Goal: Information Seeking & Learning: Find specific fact

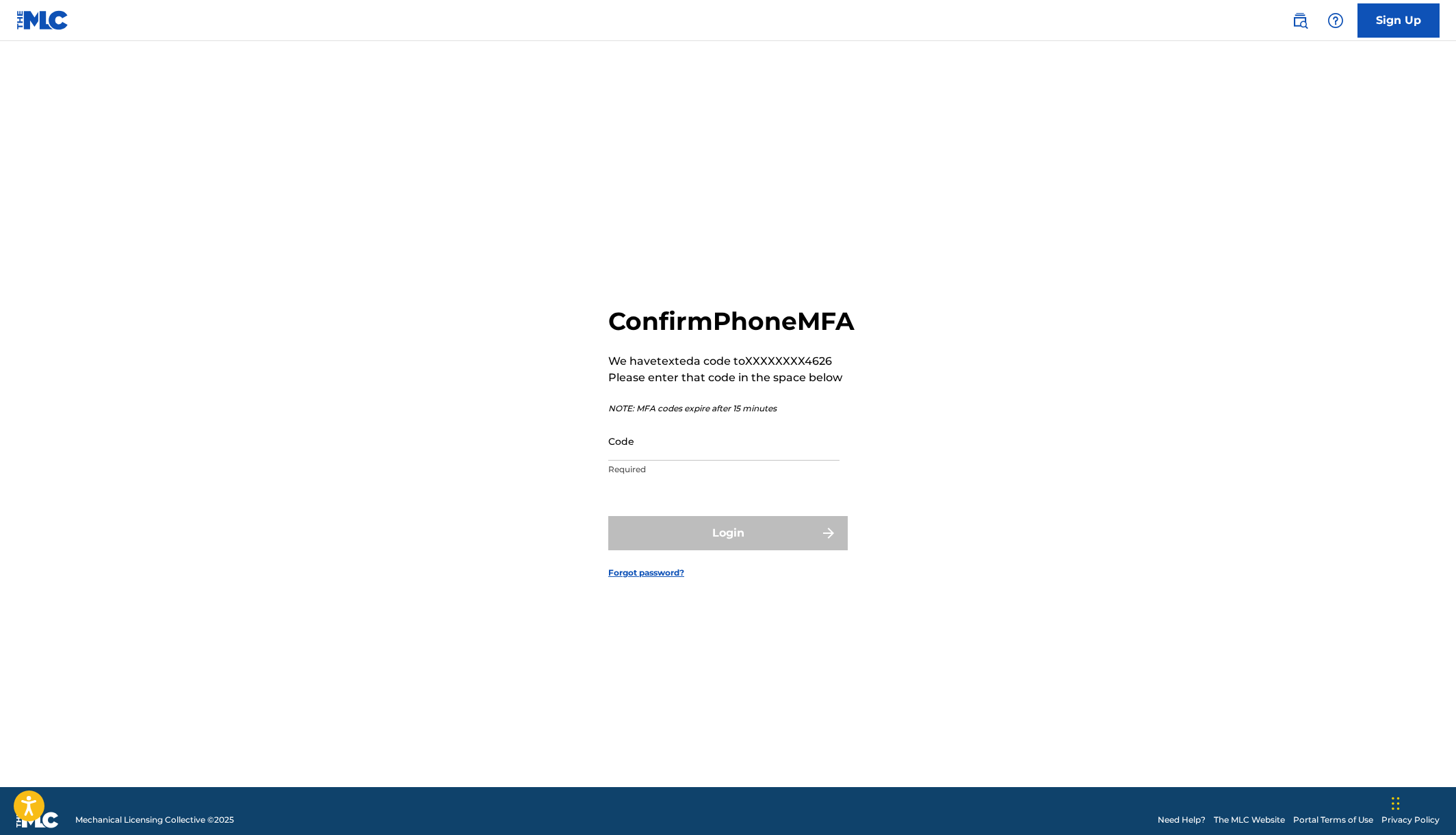
click at [734, 476] on p "Required" at bounding box center [724, 470] width 231 height 12
click at [710, 460] on input "Code" at bounding box center [724, 441] width 231 height 39
click at [709, 461] on input "Code" at bounding box center [724, 441] width 231 height 39
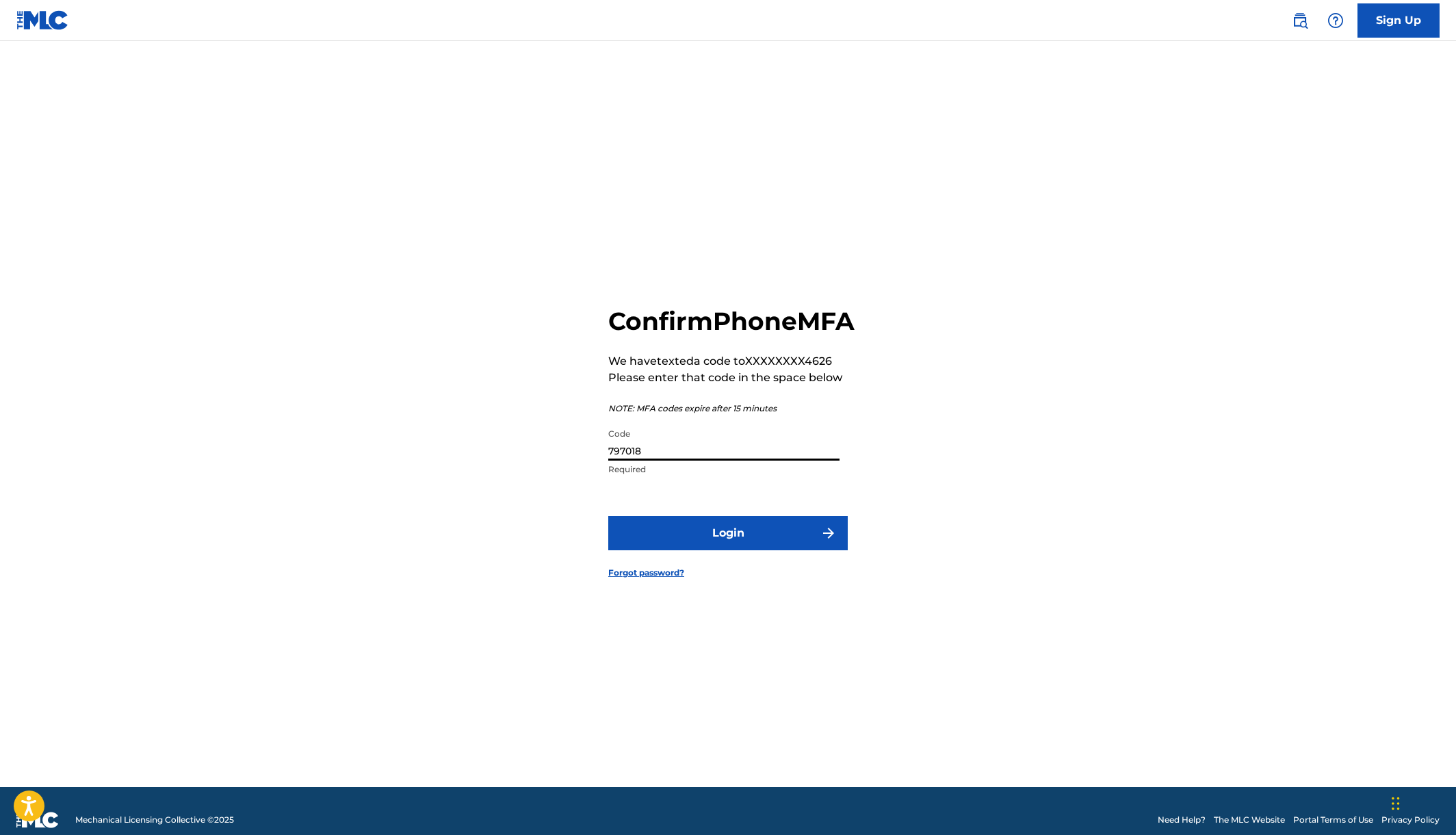
type input "797018"
click at [608, 516] on button "Login" at bounding box center [728, 533] width 239 height 34
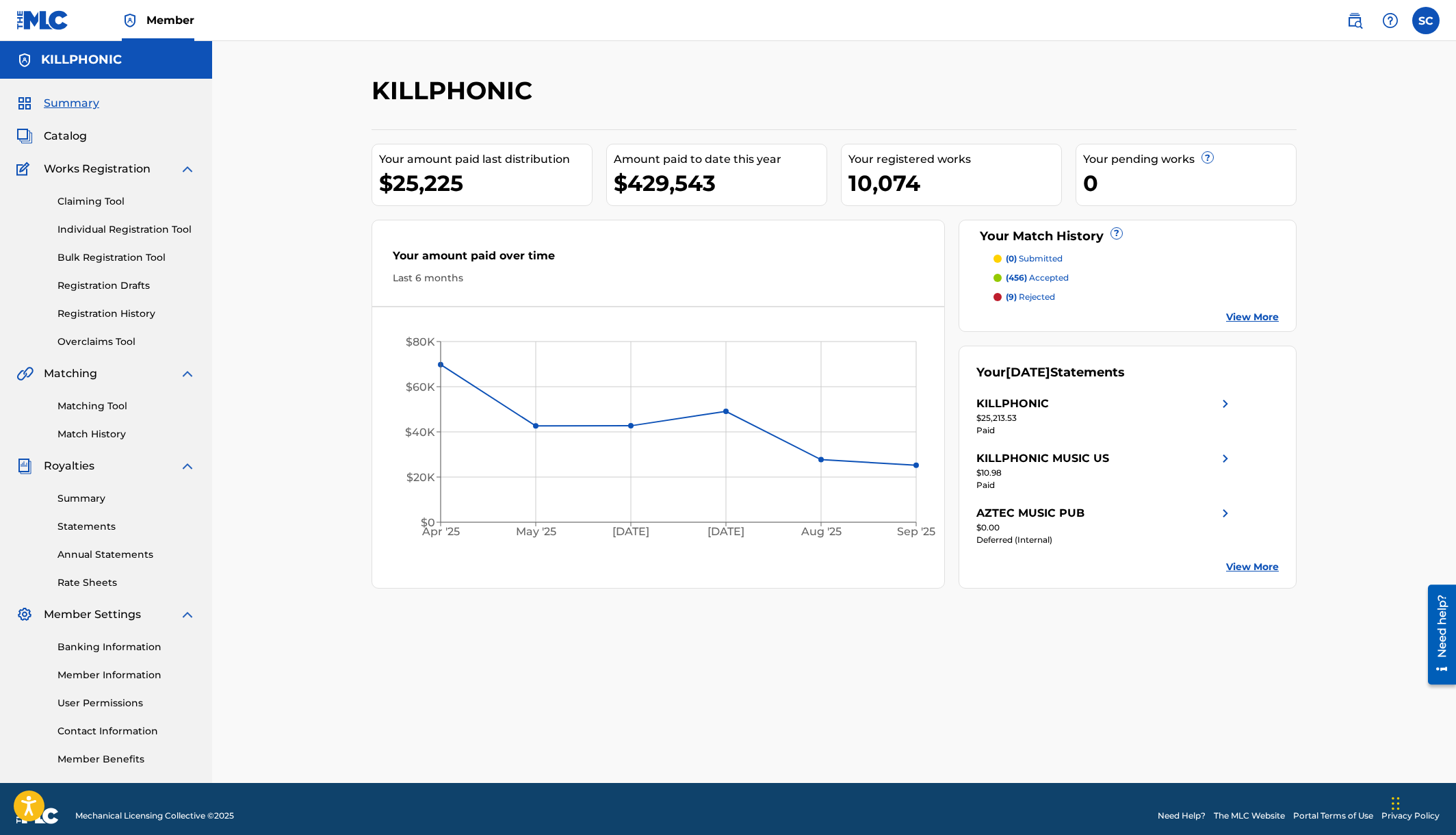
click at [1347, 20] on link at bounding box center [1355, 20] width 28 height 28
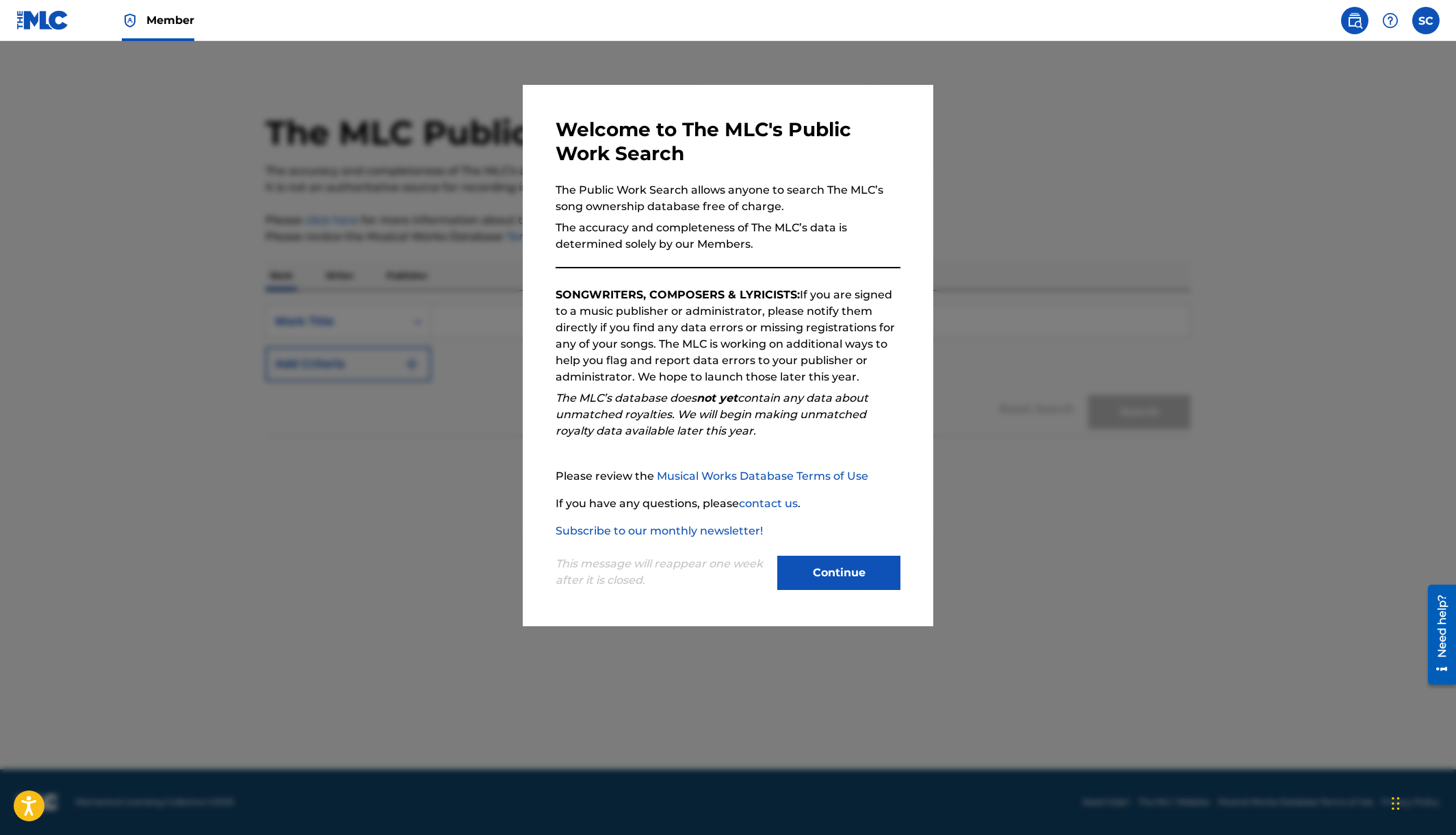
click at [872, 590] on button "Continue" at bounding box center [839, 573] width 123 height 34
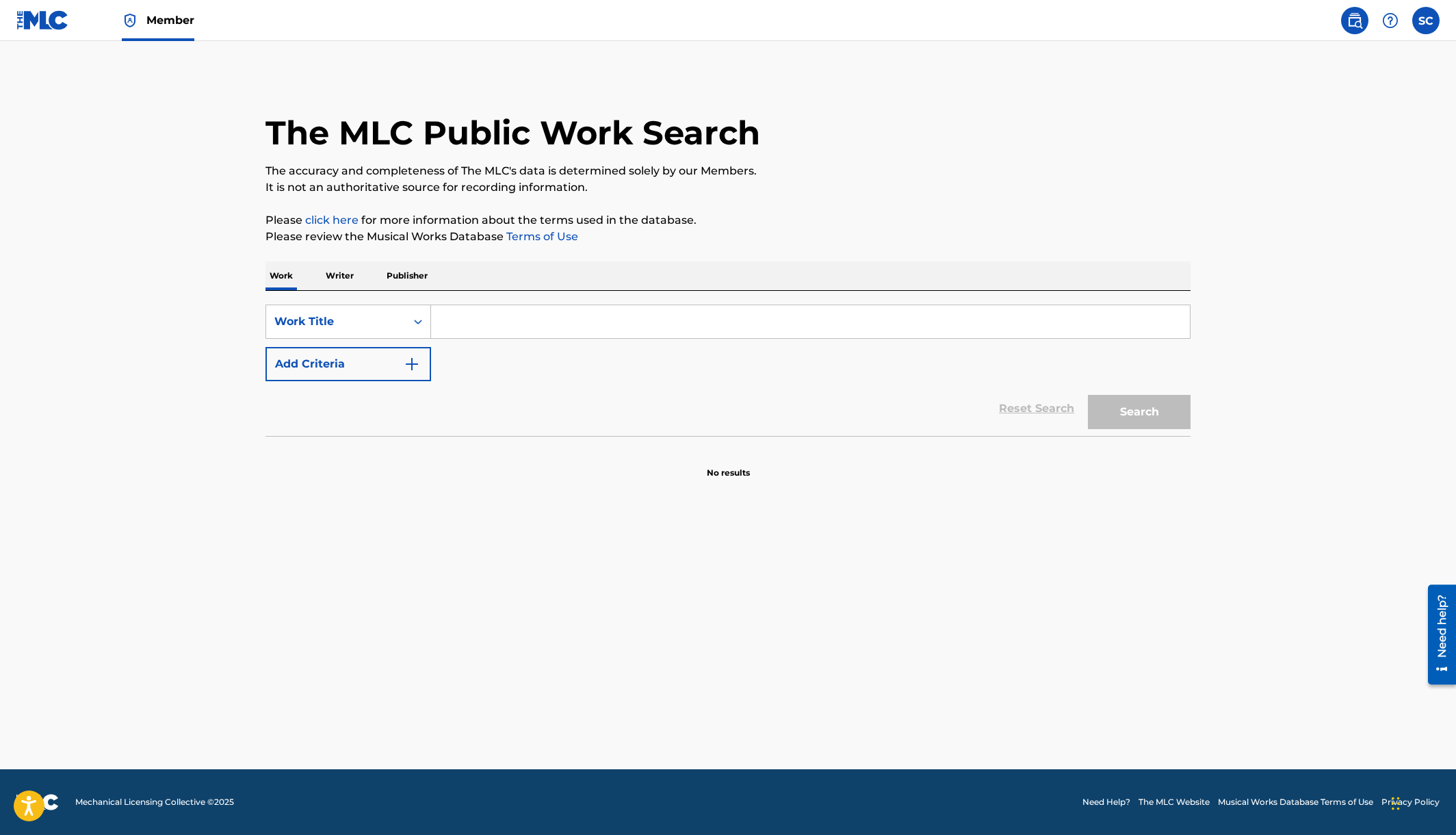
click at [422, 274] on p "Publisher" at bounding box center [406, 276] width 49 height 28
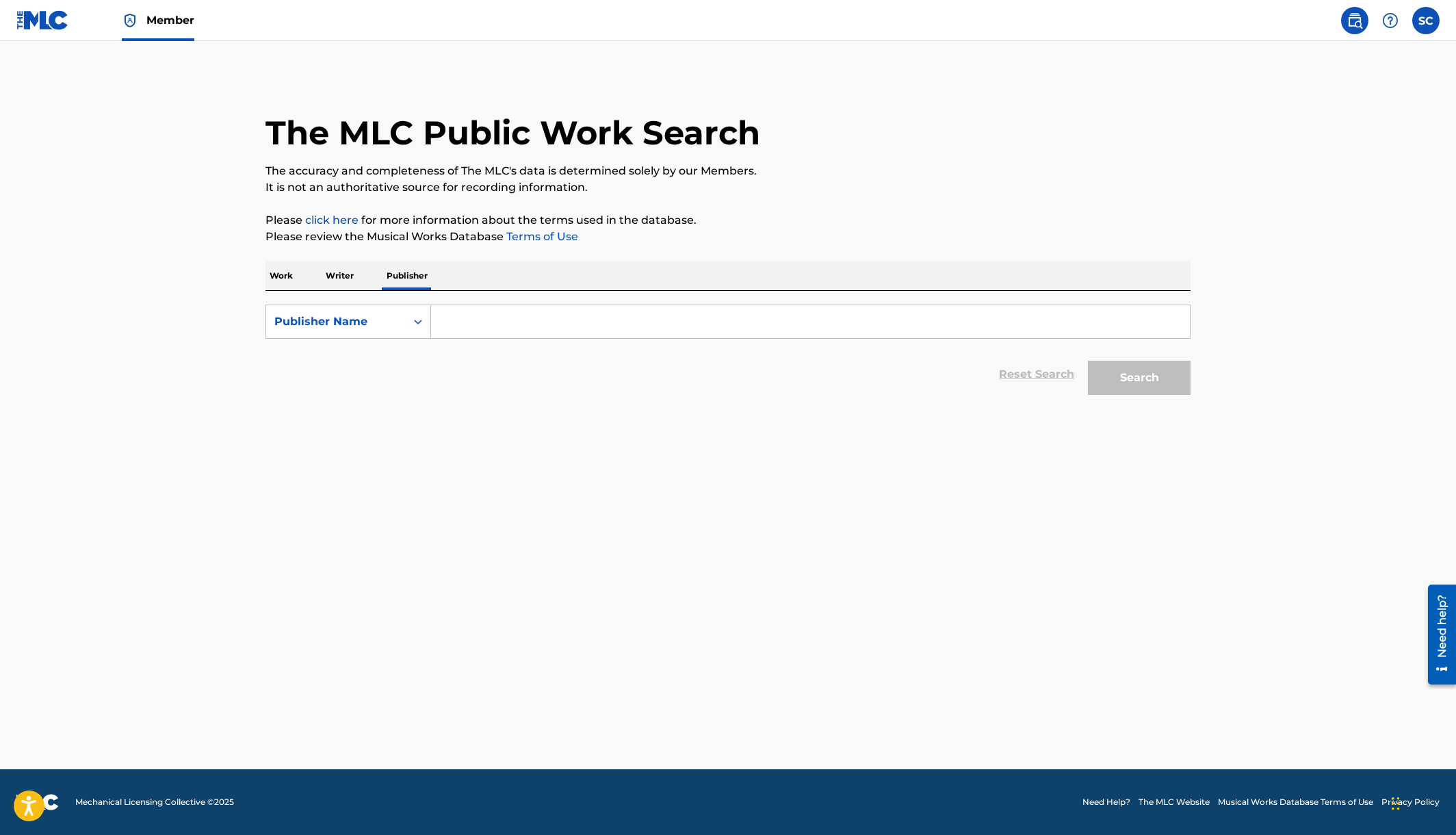
click at [458, 316] on input "Search Form" at bounding box center [810, 321] width 759 height 33
paste input "[PERSON_NAME] MUSIC PUBLISHING"
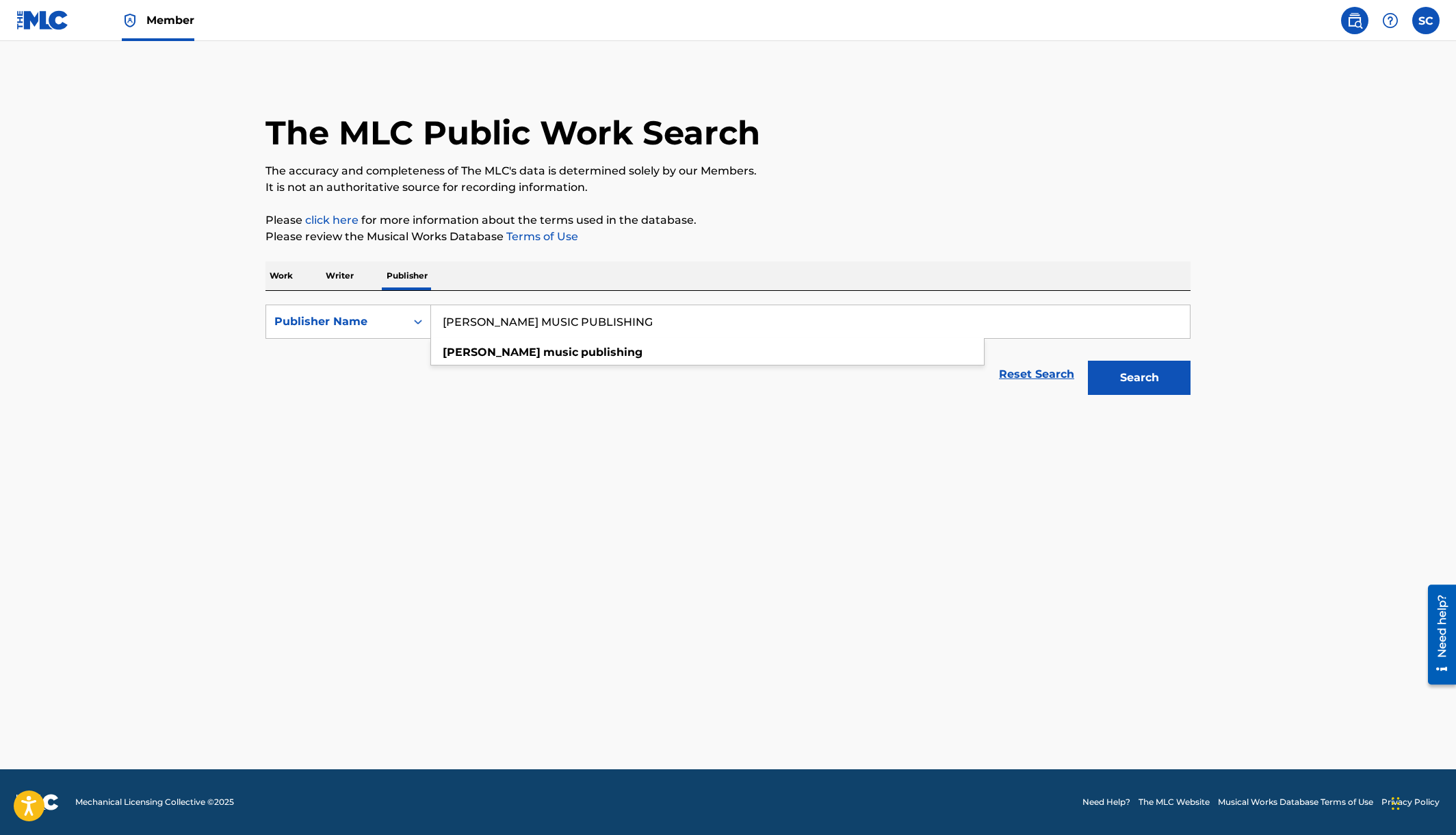
type input "[PERSON_NAME] MUSIC PUBLISHING"
click at [1088, 360] on button "Search" at bounding box center [1138, 377] width 102 height 34
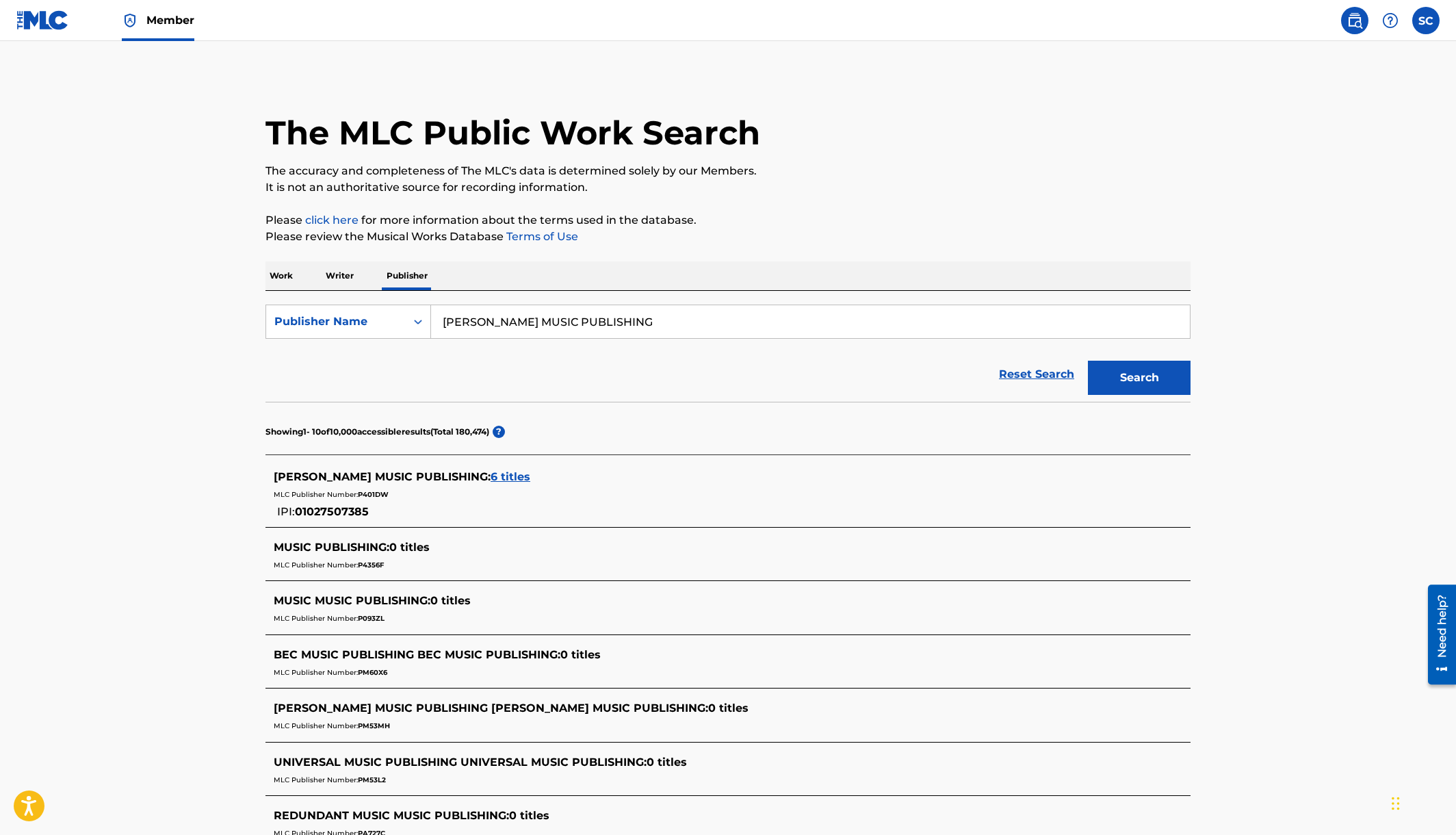
click at [491, 482] on span "6 titles" at bounding box center [511, 477] width 40 height 13
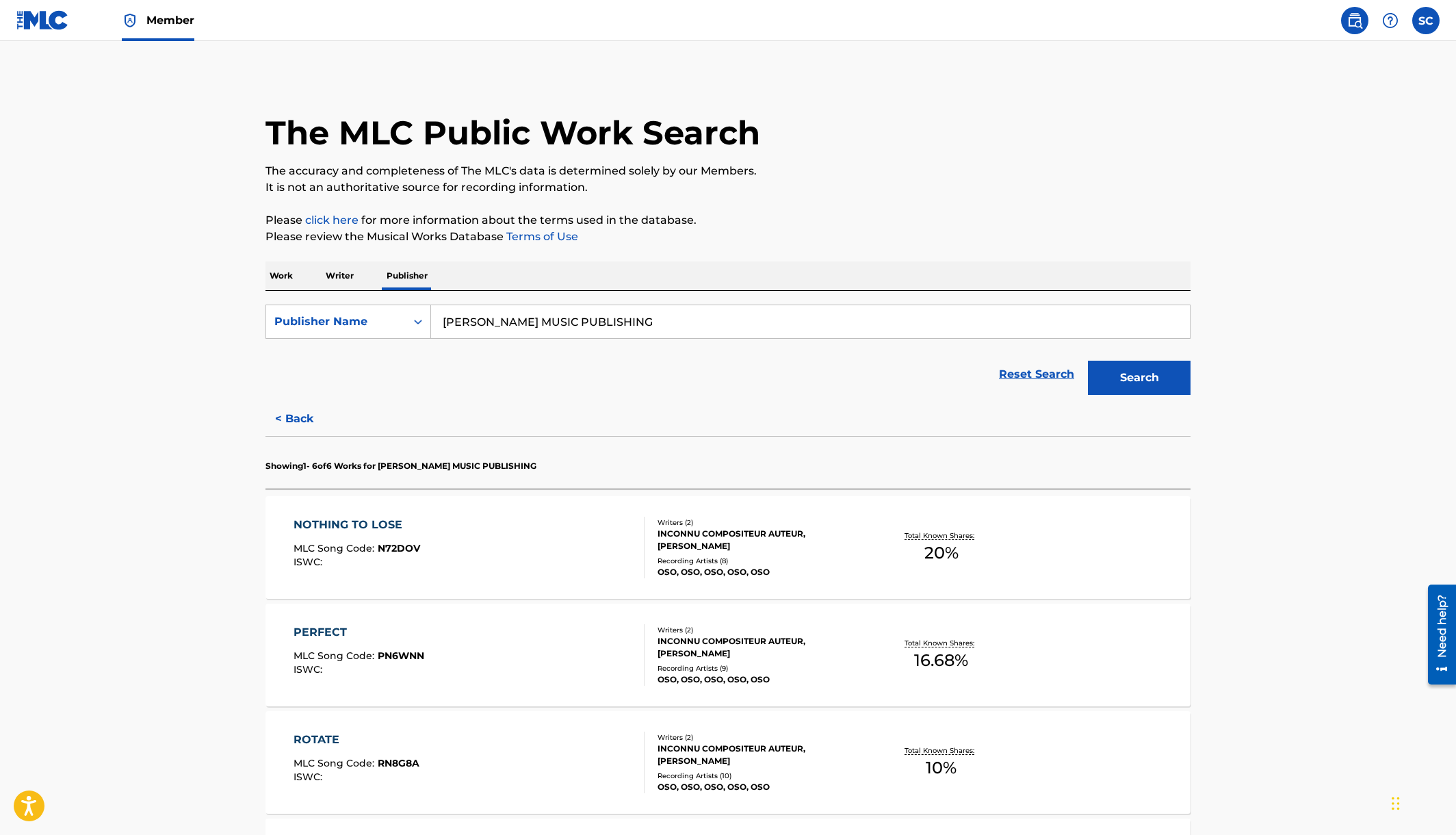
click at [464, 538] on div "NOTHING TO LOSE MLC Song Code : N72DOV ISWC :" at bounding box center [469, 547] width 351 height 61
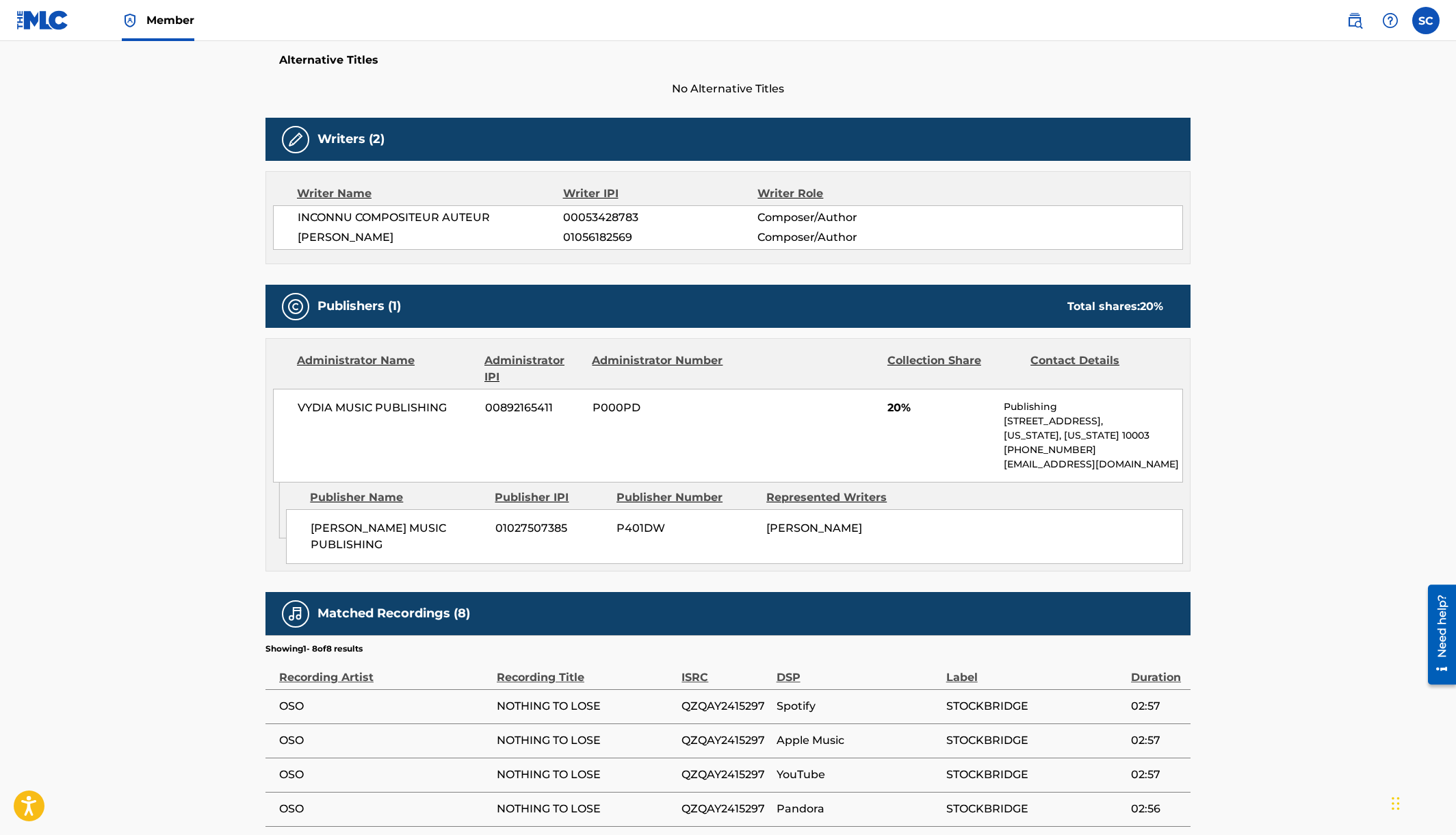
scroll to position [365, 0]
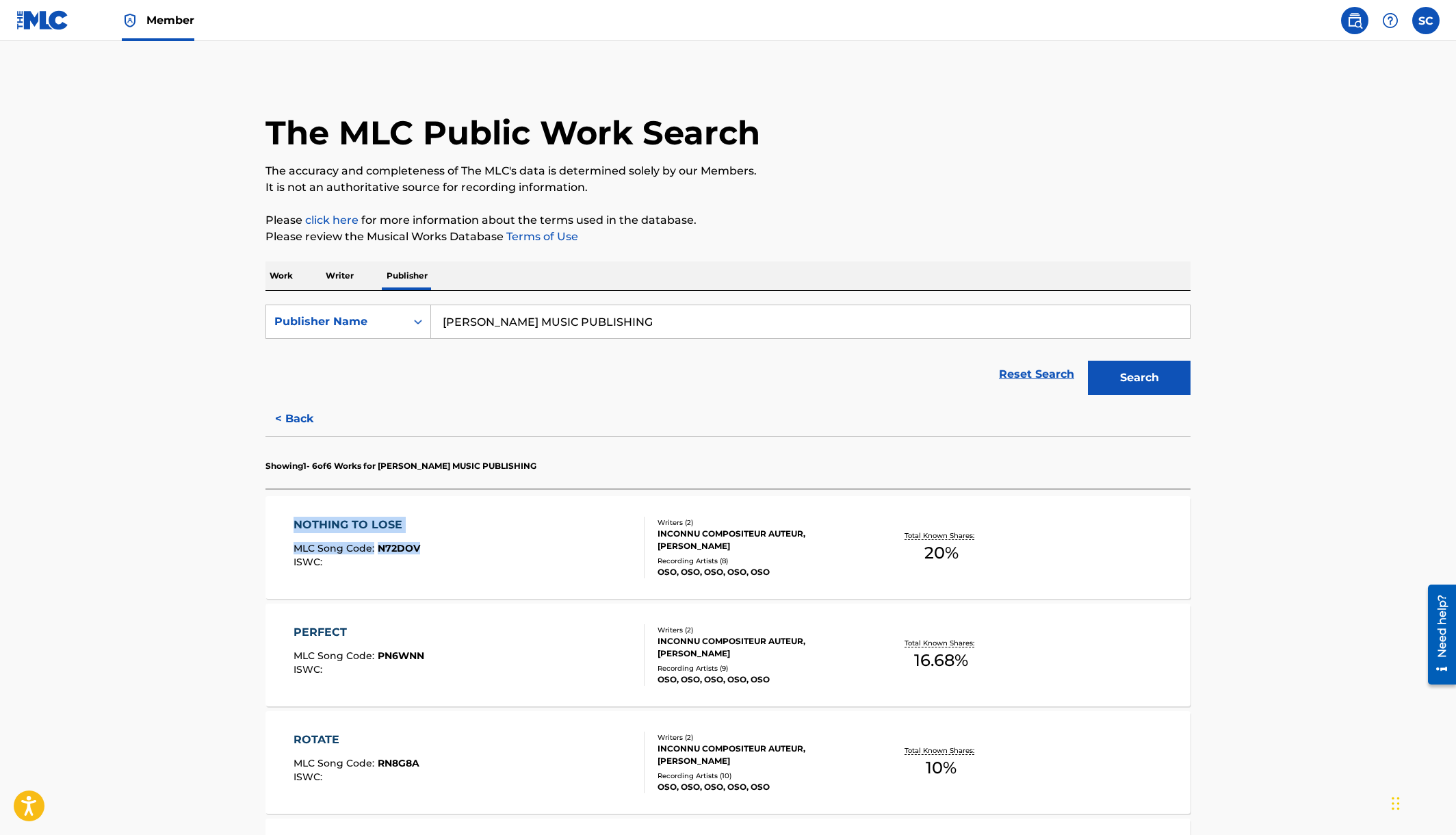
drag, startPoint x: 261, startPoint y: 523, endPoint x: 419, endPoint y: 534, distance: 158.4
click at [419, 534] on div "The MLC Public Work Search The accuracy and completeness of The MLC's data is d…" at bounding box center [728, 648] width 958 height 1146
copy div "NOTHING TO LOSE MLC Song Code : N72DOV"
click at [471, 679] on div "PERFECT MLC Song Code : PN6WNN ISWC :" at bounding box center [469, 654] width 351 height 61
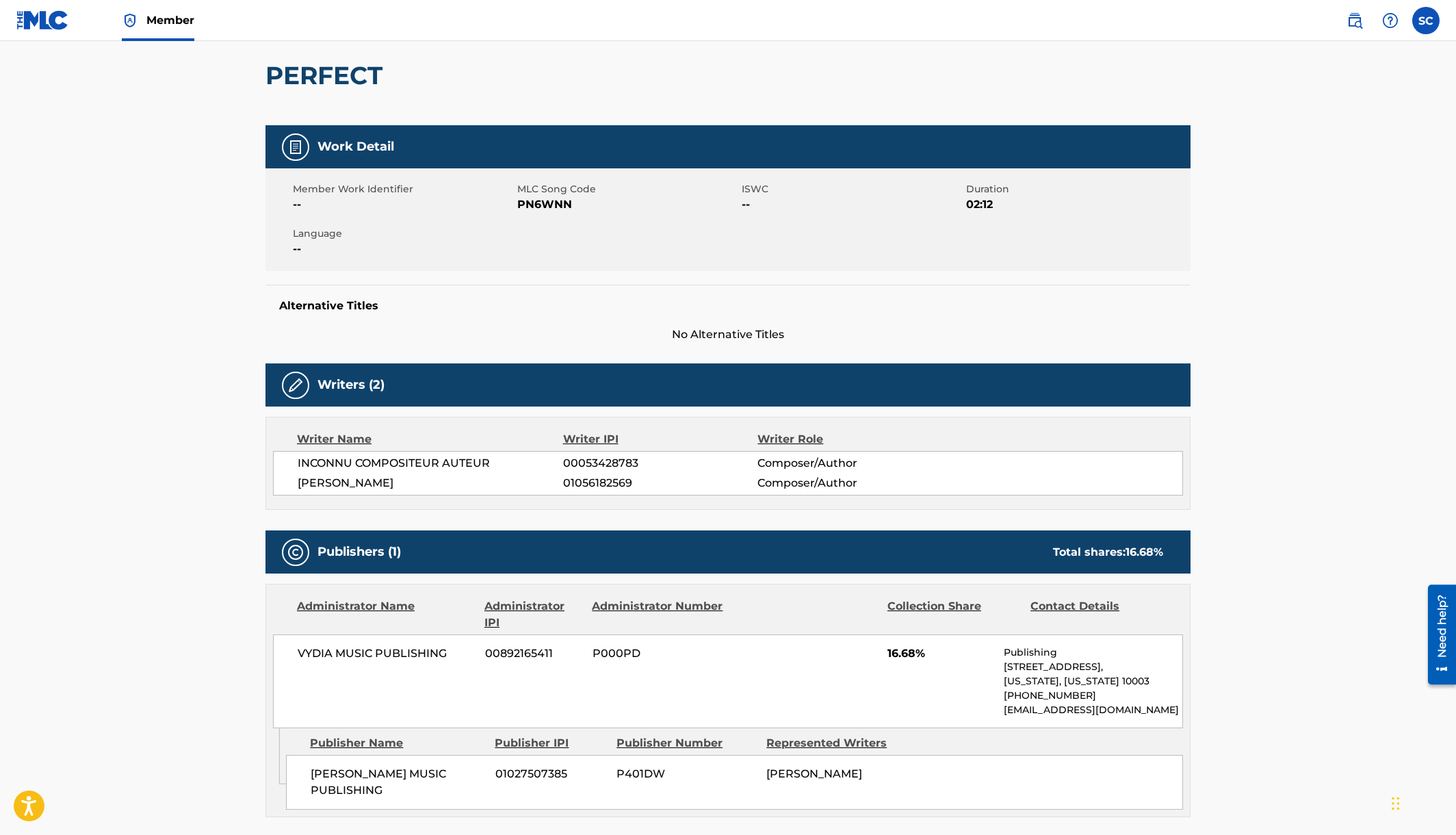
scroll to position [341, 0]
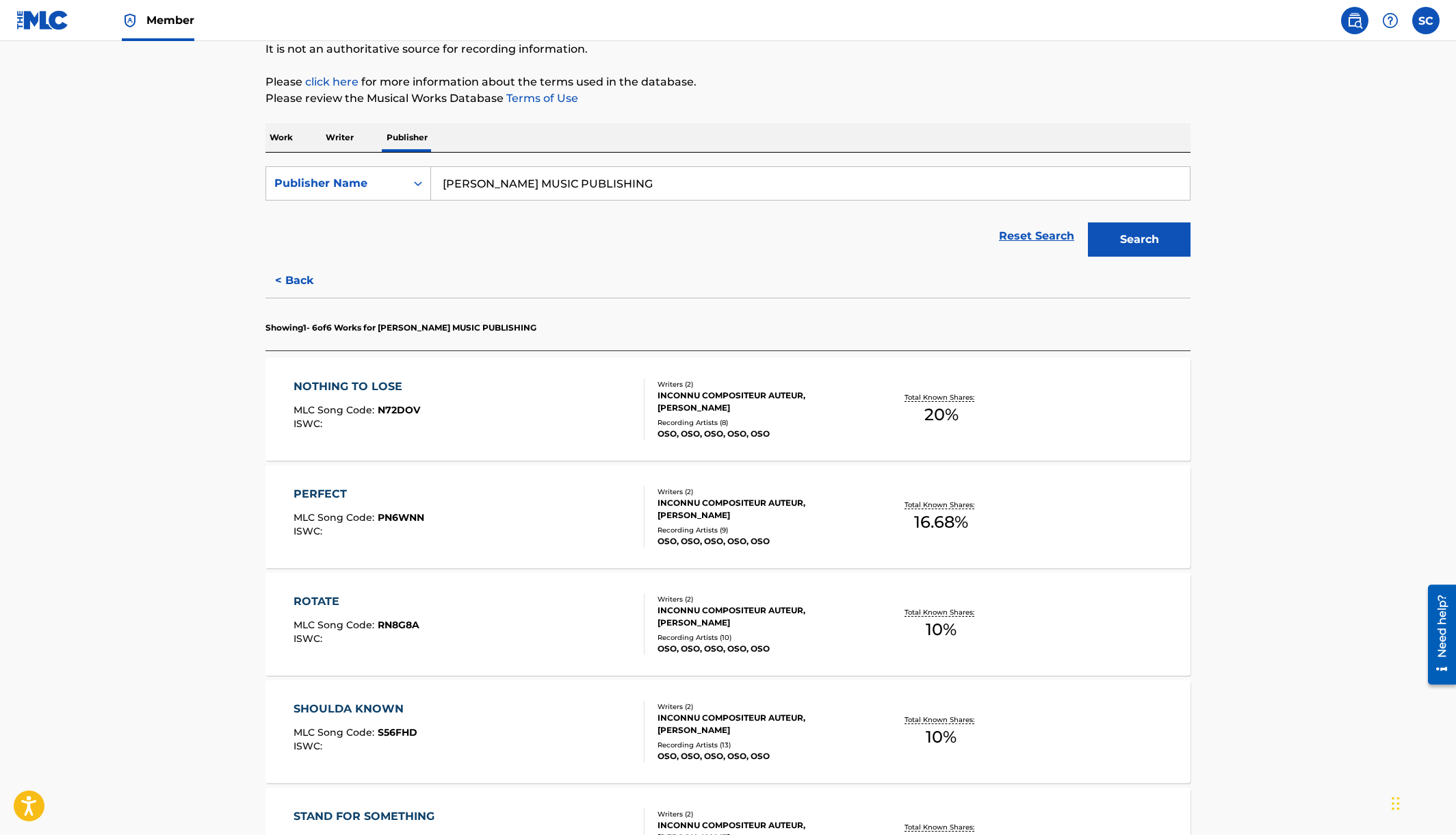
scroll to position [455, 0]
